Goal: Transaction & Acquisition: Purchase product/service

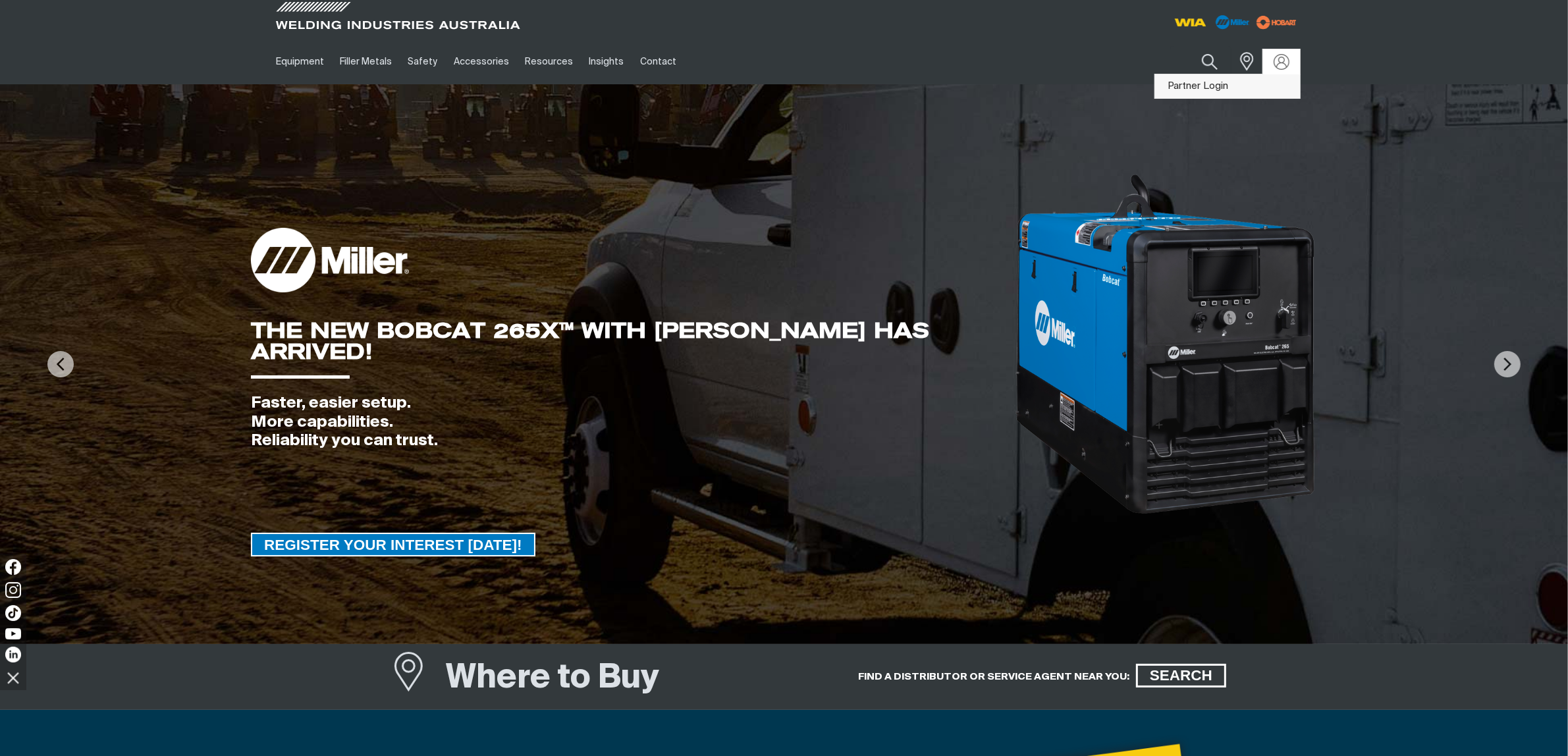
click at [1227, 85] on link "Partner Login" at bounding box center [1228, 86] width 145 height 25
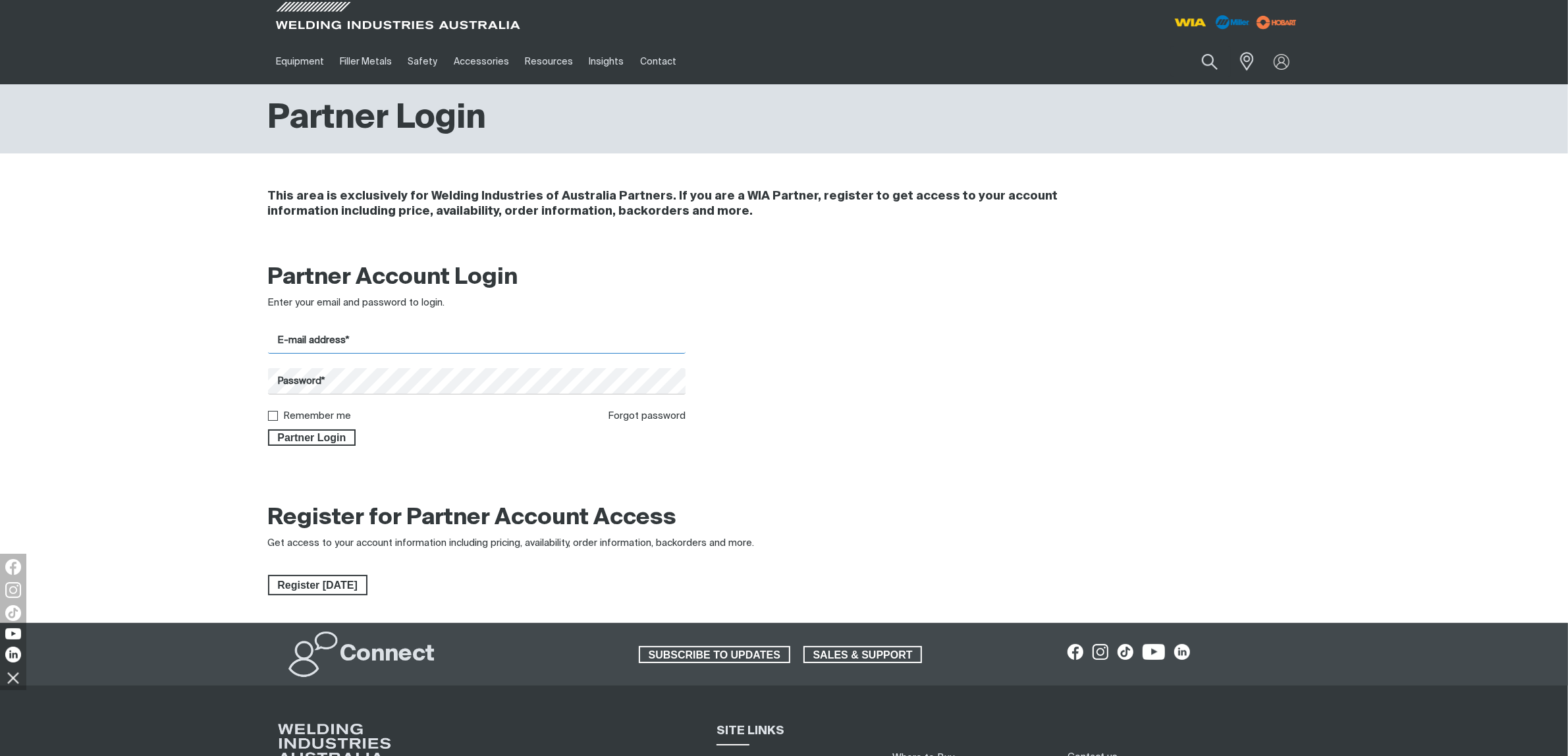
type input "[EMAIL_ADDRESS][DOMAIN_NAME]"
click at [292, 587] on span "Register [DATE]" at bounding box center [318, 585] width 97 height 21
click at [316, 424] on div "Partner Login" at bounding box center [477, 435] width 419 height 23
click at [317, 438] on span "Partner Login" at bounding box center [312, 438] width 85 height 17
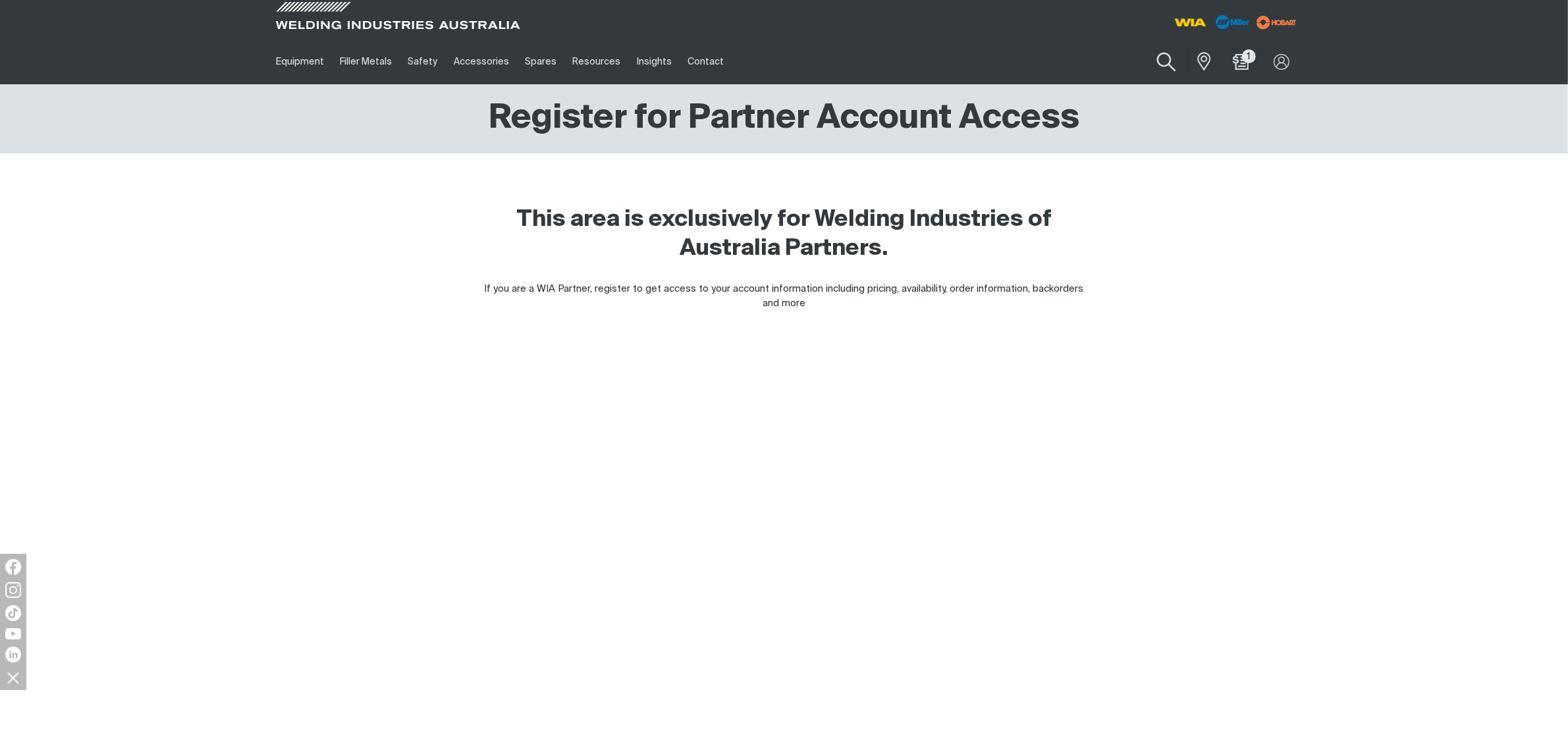
click at [1163, 51] on button "Search products" at bounding box center [1167, 62] width 53 height 37
click at [1084, 61] on input "Search" at bounding box center [1087, 61] width 203 height 29
click at [1091, 69] on input "Search" at bounding box center [1087, 61] width 203 height 29
type input "cp149-1"
click at [1091, 90] on span "Weldmatic Fabricator - CP149-1" at bounding box center [1090, 88] width 127 height 11
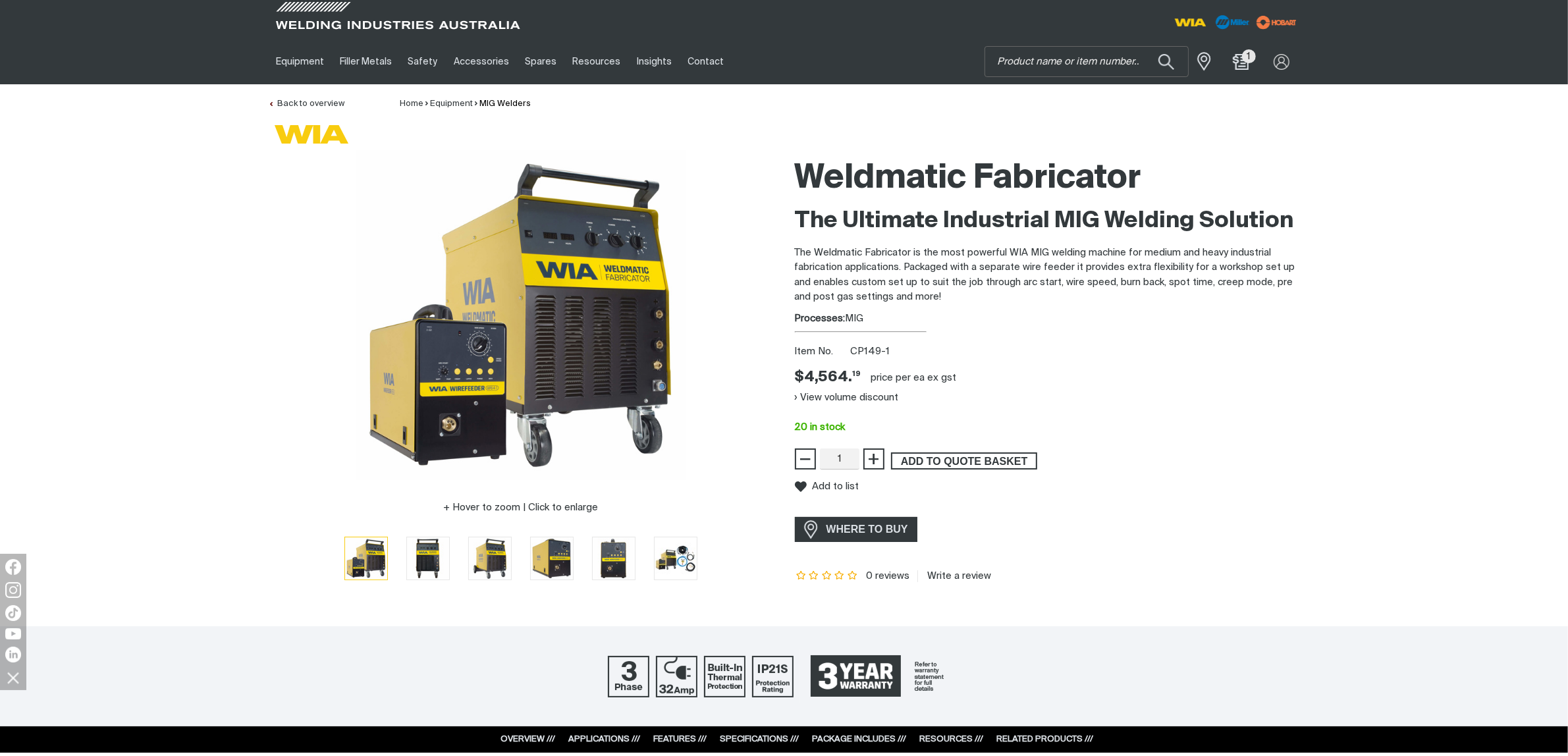
click at [941, 461] on span "ADD TO QUOTE BASKET" at bounding box center [964, 461] width 144 height 17
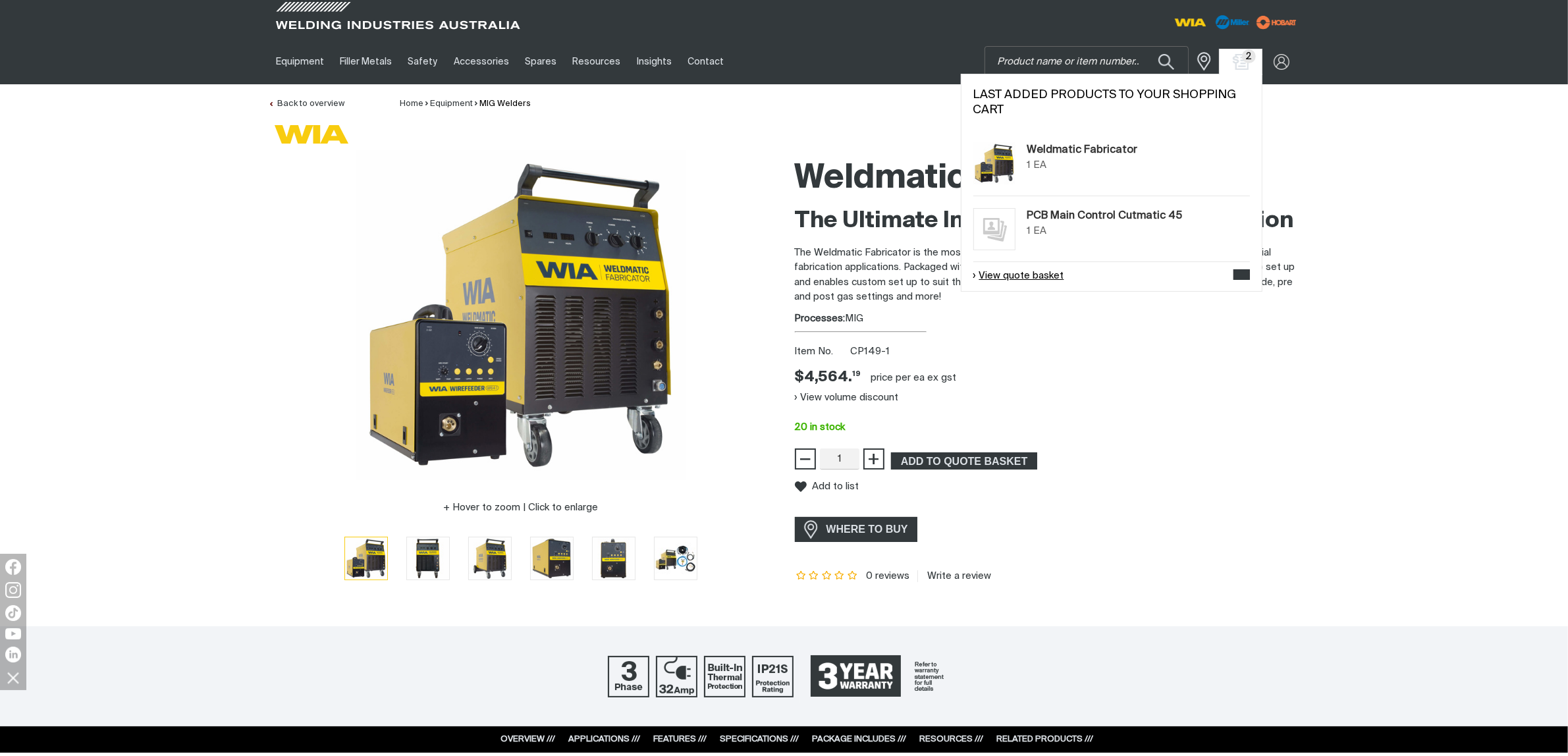
click at [1045, 274] on link "View quote basket" at bounding box center [1019, 276] width 91 height 15
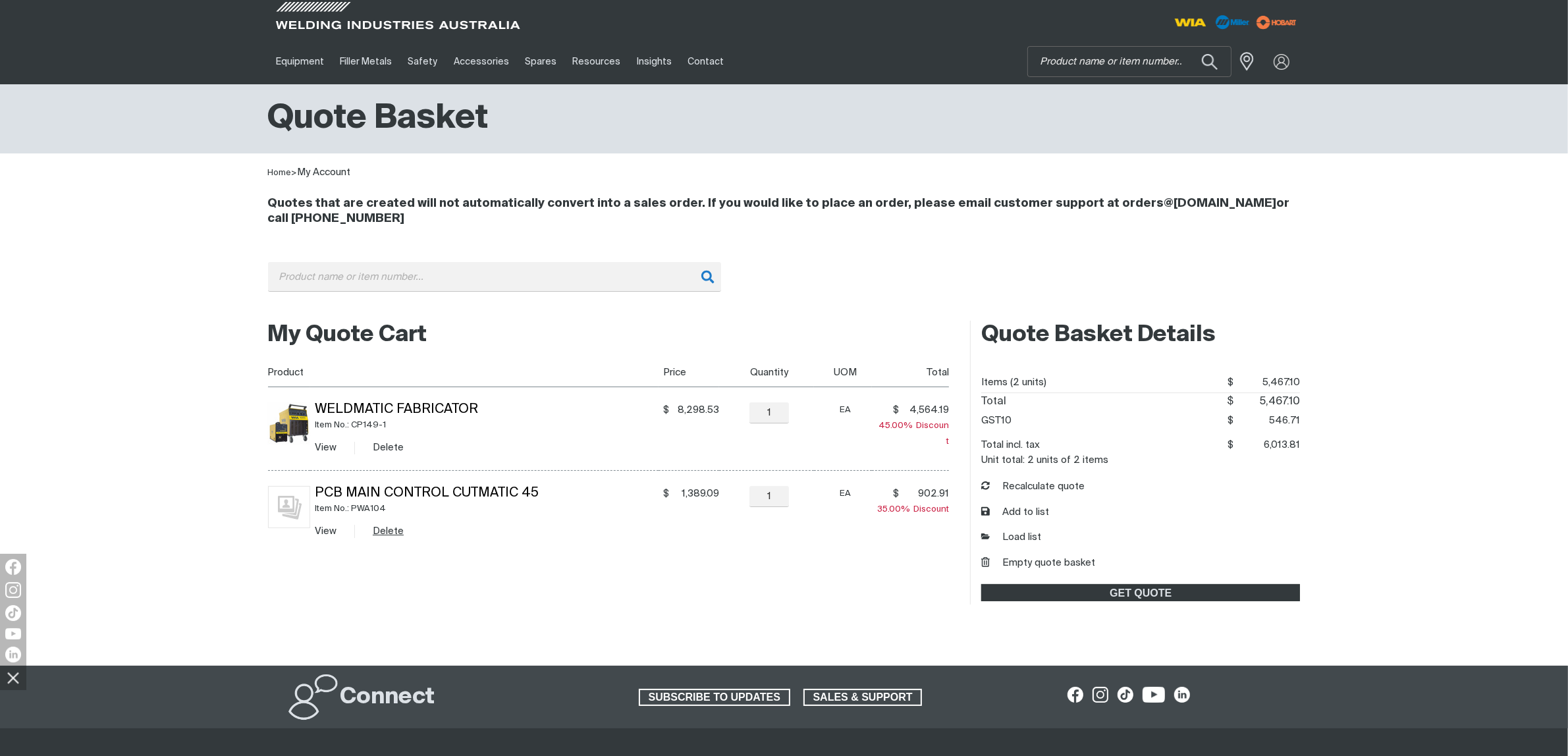
click at [395, 531] on button "Delete" at bounding box center [388, 530] width 31 height 15
